Goal: Information Seeking & Learning: Check status

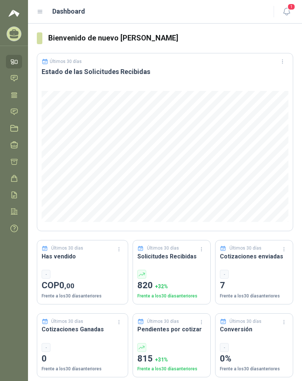
click at [42, 11] on icon at bounding box center [40, 11] width 7 height 7
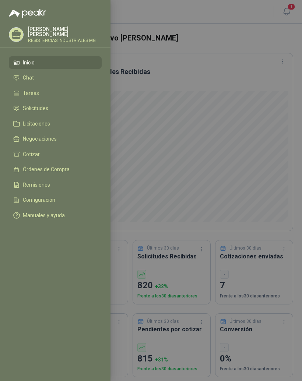
click at [71, 110] on li "Solicitudes" at bounding box center [55, 108] width 84 height 7
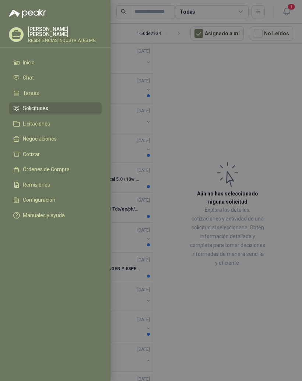
click at [280, 187] on div at bounding box center [151, 190] width 302 height 381
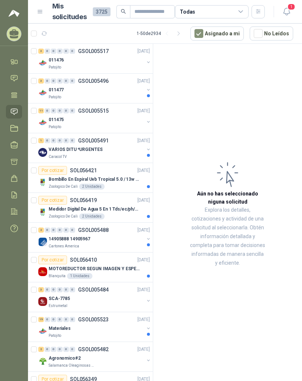
click at [43, 49] on div "3" at bounding box center [41, 51] width 6 height 5
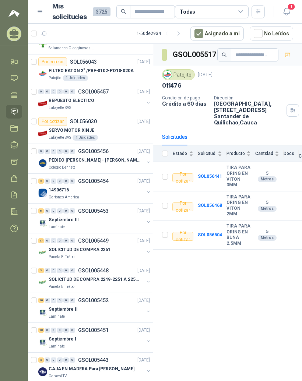
scroll to position [9, 0]
click at [46, 327] on div "0" at bounding box center [47, 329] width 6 height 5
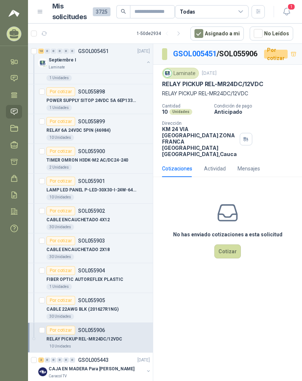
scroll to position [9, 0]
click at [144, 356] on p "[DATE]" at bounding box center [143, 359] width 13 height 7
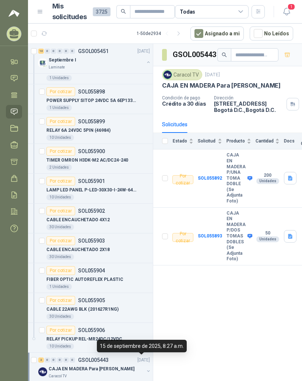
click at [148, 368] on button "button" at bounding box center [148, 371] width 6 height 6
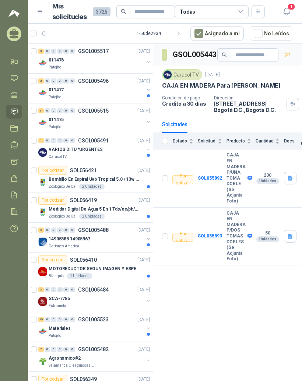
click at [181, 31] on icon "button" at bounding box center [178, 34] width 6 height 6
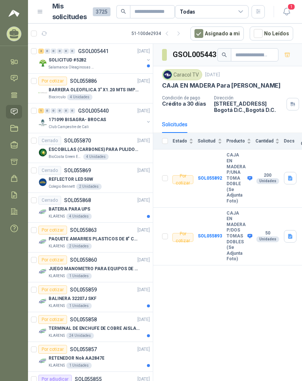
click at [181, 31] on icon "button" at bounding box center [178, 34] width 6 height 6
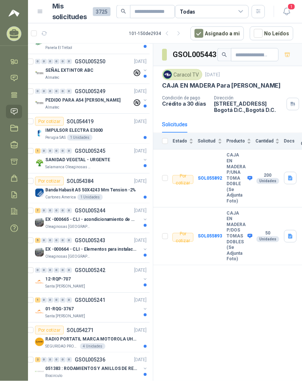
scroll to position [9, 0]
click at [54, 335] on p "RADIO PORTATIL MARCA MOTOROLA UHF SIN PANTALLA CON GPS, INCLUYE: ANTENA, BATERI…" at bounding box center [91, 338] width 92 height 7
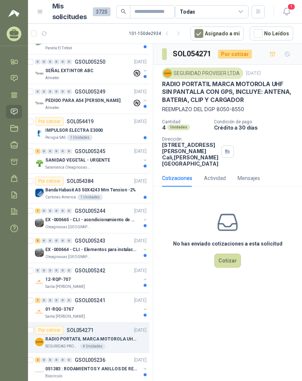
click at [39, 298] on div "1" at bounding box center [38, 300] width 6 height 5
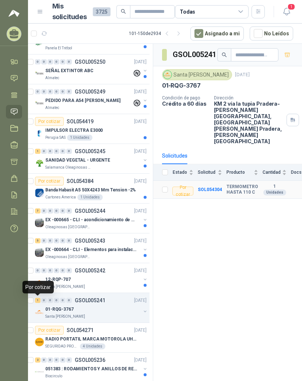
click at [210, 187] on b "SOL054304" at bounding box center [209, 189] width 24 height 5
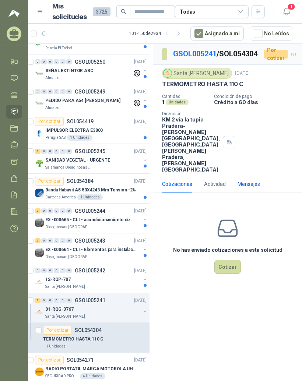
click at [256, 188] on div "Mensajes" at bounding box center [248, 184] width 22 height 8
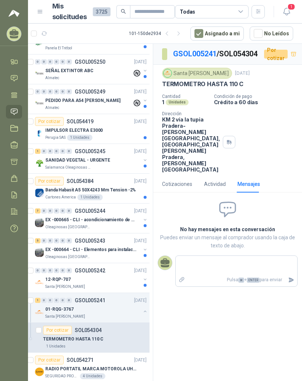
click at [243, 273] on textarea at bounding box center [235, 265] width 121 height 16
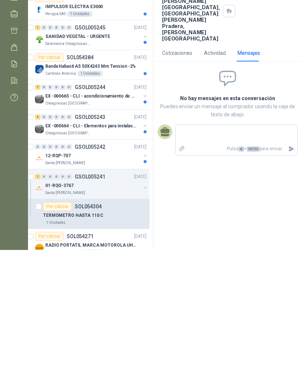
scroll to position [1144, 3]
click at [38, 303] on div "1 0 0 0 0 0 GSOL005241 [DATE]" at bounding box center [91, 307] width 113 height 9
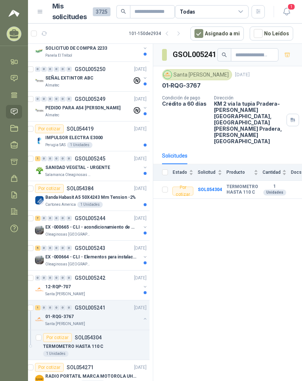
click at [39, 305] on div "1" at bounding box center [38, 307] width 6 height 5
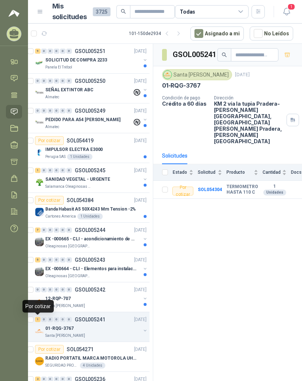
scroll to position [1132, 3]
click at [68, 287] on div "0" at bounding box center [69, 289] width 6 height 5
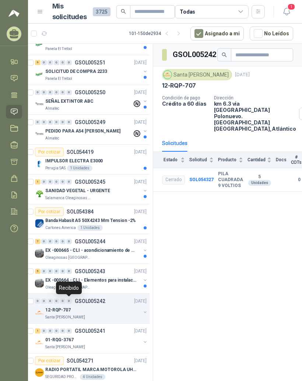
scroll to position [1121, 3]
click at [44, 267] on div "5 0 0 0 0 0 GSOL005243 [DATE]" at bounding box center [91, 271] width 113 height 9
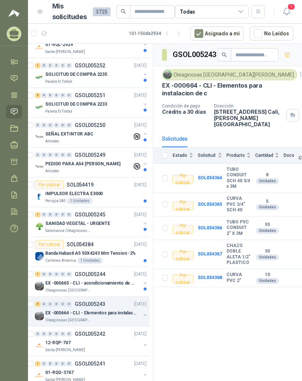
scroll to position [1087, 3]
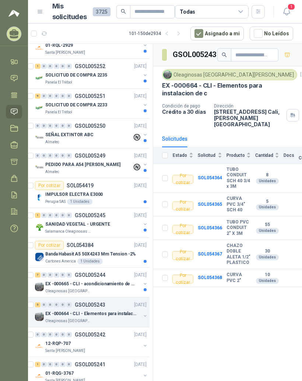
click at [44, 272] on div "0" at bounding box center [44, 274] width 6 height 5
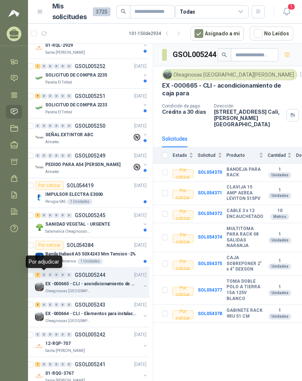
click at [62, 241] on div "Por cotizar" at bounding box center [49, 245] width 29 height 9
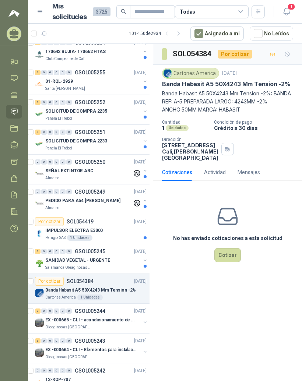
scroll to position [1050, 3]
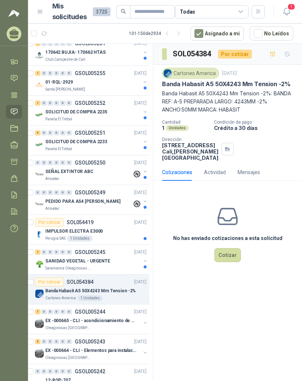
click at [48, 228] on p "IMPULSOR ELECTRA E3000" at bounding box center [73, 231] width 57 height 7
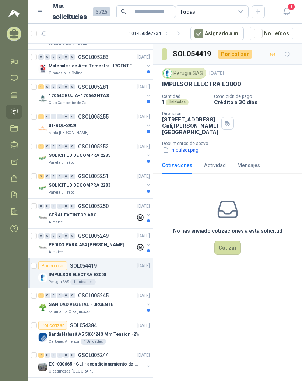
scroll to position [1007, 0]
click at [51, 242] on p "PEDIDO PARA A54 [PERSON_NAME]" at bounding box center [86, 244] width 75 height 7
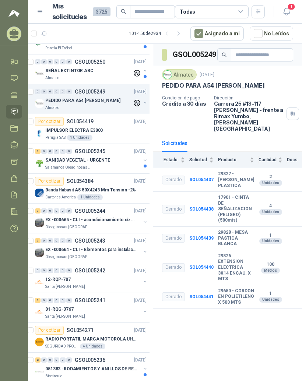
scroll to position [1151, 3]
click at [184, 32] on button "button" at bounding box center [178, 34] width 12 height 12
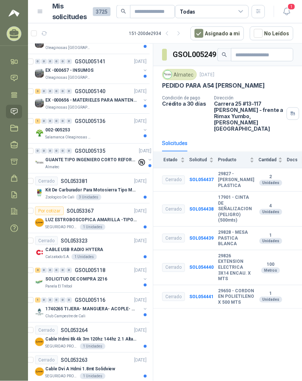
scroll to position [9, 0]
click at [184, 28] on button "button" at bounding box center [178, 34] width 12 height 12
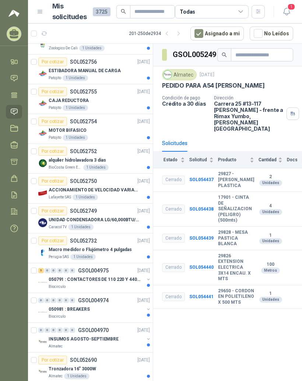
scroll to position [1151, 0]
click at [182, 31] on icon "button" at bounding box center [178, 34] width 6 height 6
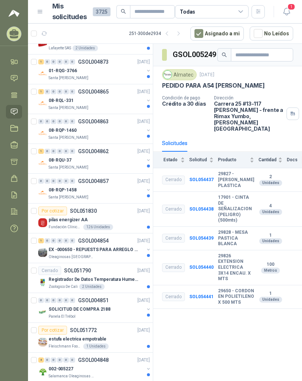
click at [181, 28] on button "button" at bounding box center [178, 34] width 12 height 12
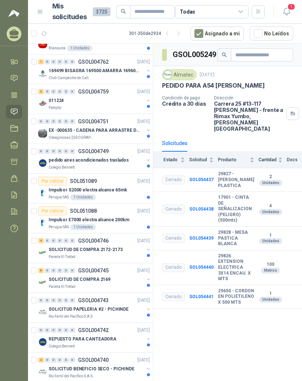
click at [55, 355] on div "2 0 0 0 0 0 GSOL004740 [DATE]" at bounding box center [94, 359] width 113 height 9
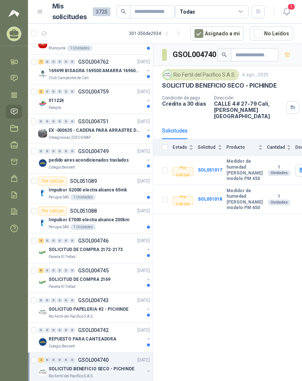
click at [46, 327] on div "0" at bounding box center [47, 329] width 6 height 5
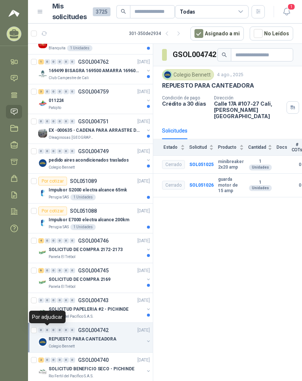
click at [51, 268] on div "0" at bounding box center [54, 270] width 6 height 5
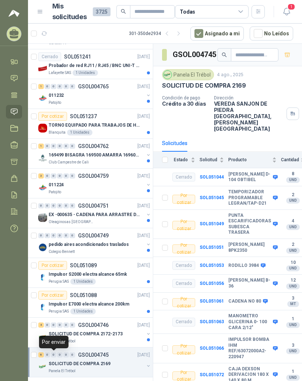
scroll to position [1066, 0]
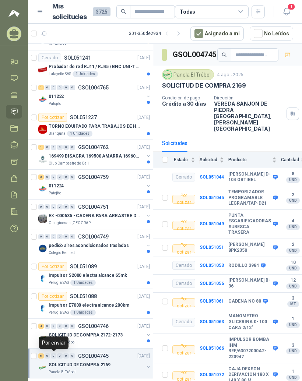
click at [45, 321] on div "4 0 0 0 0 0 GSOL004746 [DATE]" at bounding box center [94, 325] width 113 height 9
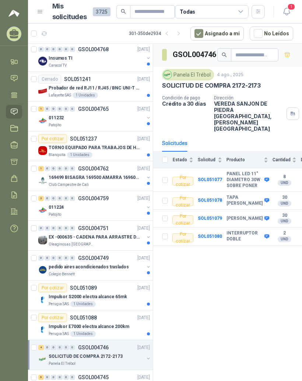
scroll to position [1044, 0]
click at [52, 281] on article "Por cotizar SOL051089 [DATE] Impulsor S2000 electra alcance 65mk Perugia SAS 1 …" at bounding box center [90, 296] width 125 height 30
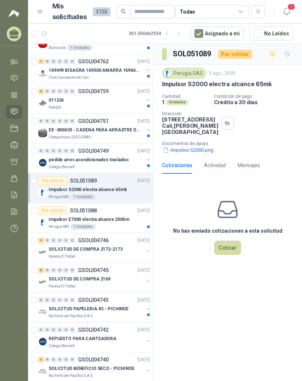
scroll to position [1151, 0]
click at [182, 31] on icon "button" at bounding box center [178, 34] width 6 height 6
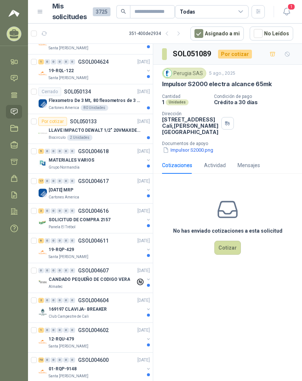
click at [184, 28] on button "button" at bounding box center [178, 34] width 12 height 12
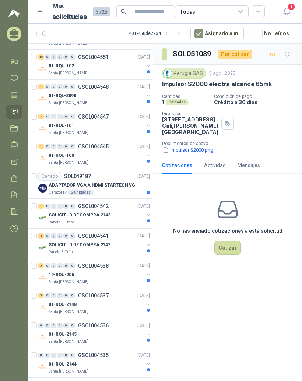
scroll to position [798, 0]
click at [90, 204] on p "GSOL004542" at bounding box center [93, 206] width 31 height 5
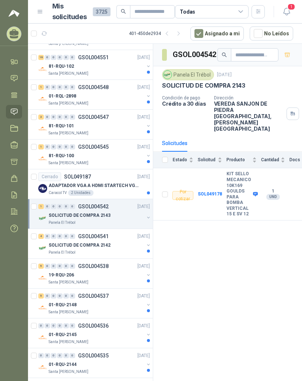
click at [106, 144] on p "GSOL004545" at bounding box center [93, 146] width 31 height 5
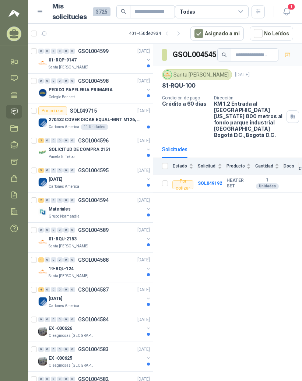
click at [173, 26] on article "401 - 450 de 2934 Asignado a mi No Leídos" at bounding box center [165, 34] width 274 height 20
click at [172, 31] on button "button" at bounding box center [167, 34] width 12 height 12
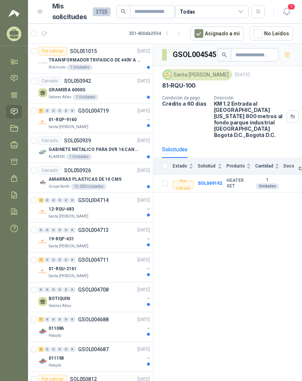
click at [108, 55] on div "Por cotizar SOL051015 [DATE]" at bounding box center [93, 51] width 111 height 9
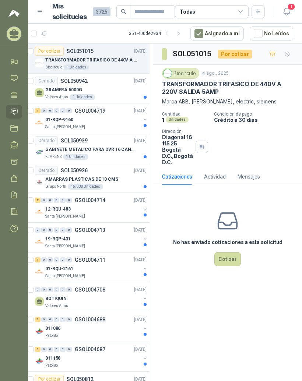
scroll to position [0, 3]
click at [172, 38] on button "button" at bounding box center [167, 34] width 12 height 12
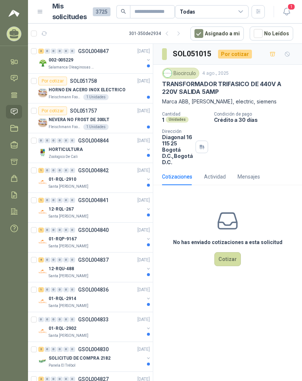
scroll to position [0, 0]
click at [74, 87] on p "HORNO EN ACERO INOX ELECTRICO" at bounding box center [87, 89] width 77 height 7
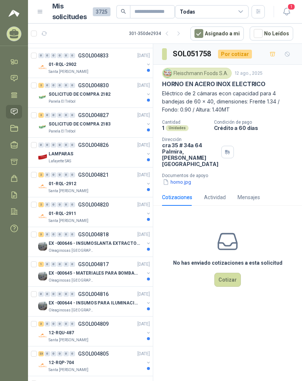
scroll to position [264, 0]
click at [59, 242] on p "EX -000646 - INSUMOSLANTA EXTRACTORA" at bounding box center [95, 243] width 92 height 7
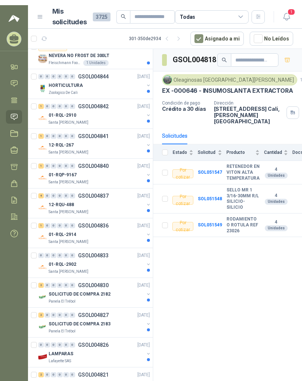
scroll to position [68, 0]
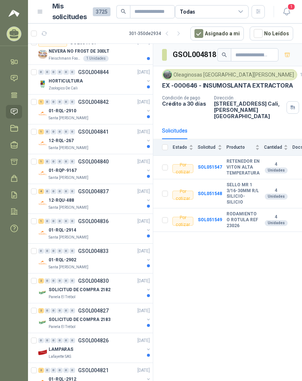
click at [168, 32] on icon "button" at bounding box center [167, 34] width 6 height 6
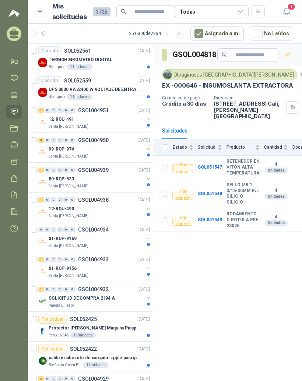
scroll to position [150, 0]
click at [56, 112] on div "0" at bounding box center [54, 109] width 6 height 5
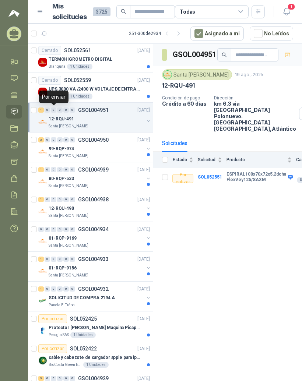
click at [54, 171] on div "0" at bounding box center [54, 169] width 6 height 5
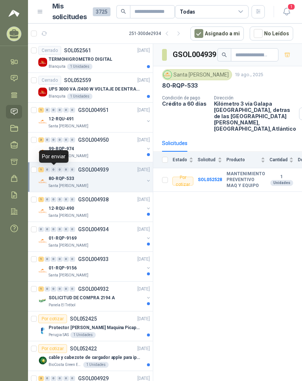
click at [52, 211] on p "12-RQU-490" at bounding box center [61, 208] width 25 height 7
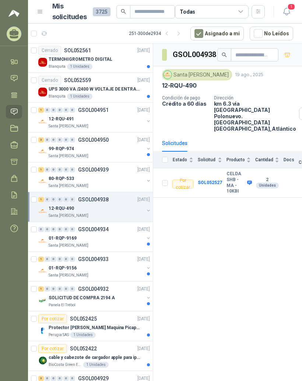
click at [45, 231] on div "0" at bounding box center [47, 229] width 6 height 5
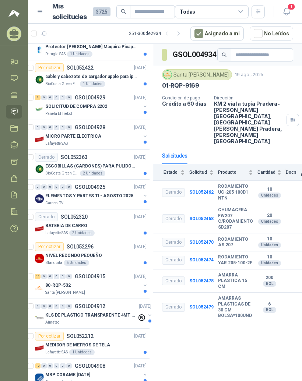
scroll to position [430, 3]
click at [55, 135] on p "MICRO PARTE ELECTRICA" at bounding box center [73, 136] width 56 height 7
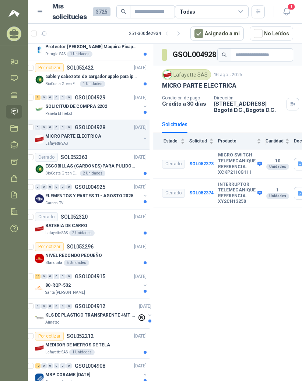
click at [293, 165] on button "button" at bounding box center [299, 164] width 13 height 13
click at [288, 150] on button "XCKP2110G11.JPG" at bounding box center [271, 149] width 51 height 8
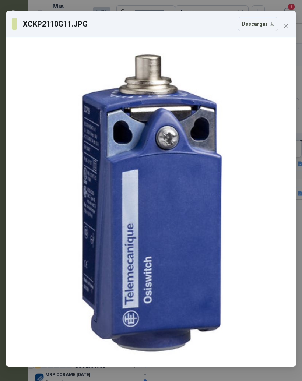
click at [285, 27] on icon "close" at bounding box center [285, 26] width 4 height 4
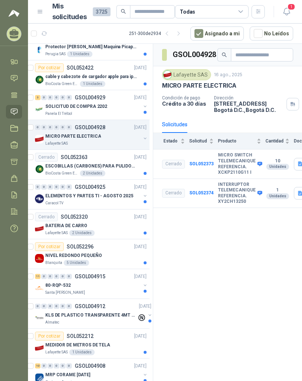
click at [298, 195] on icon "button" at bounding box center [300, 192] width 4 height 5
click at [292, 181] on button "XY2CH13250.JPG" at bounding box center [272, 177] width 47 height 8
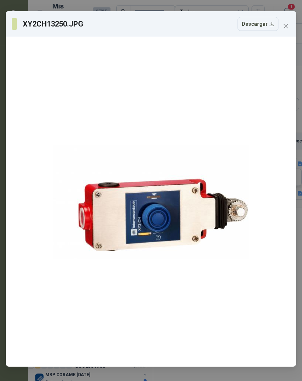
click at [291, 23] on button "Close" at bounding box center [285, 26] width 12 height 12
